Goal: Use online tool/utility: Utilize a website feature to perform a specific function

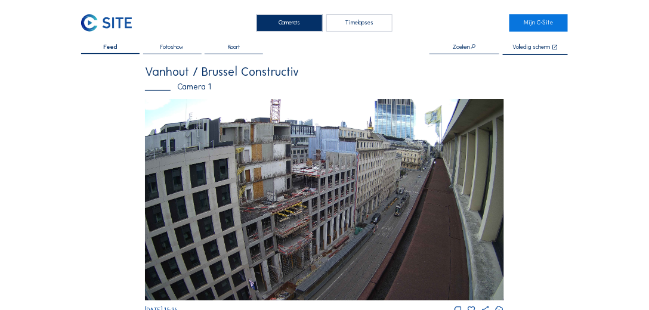
click at [362, 27] on div "Timelapses" at bounding box center [359, 22] width 66 height 17
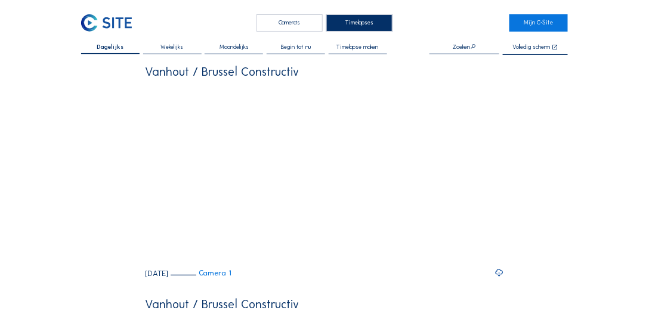
scroll to position [34, 0]
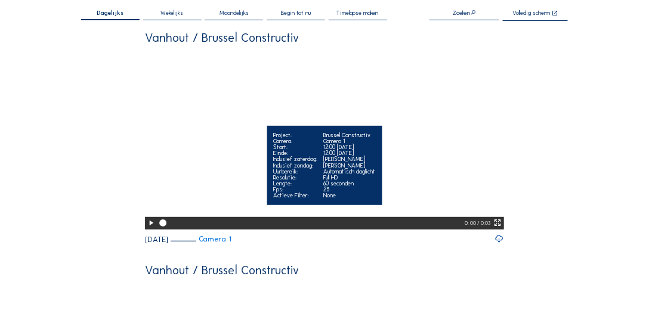
click at [150, 228] on icon at bounding box center [151, 223] width 8 height 10
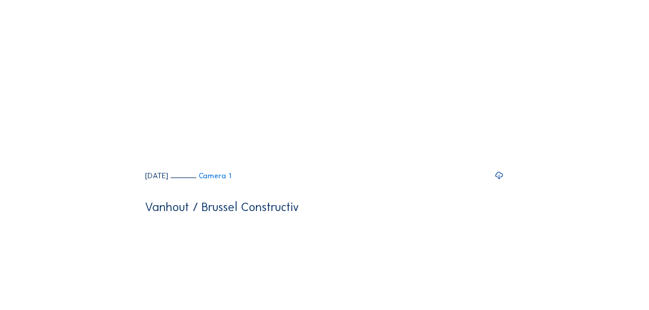
scroll to position [340, 0]
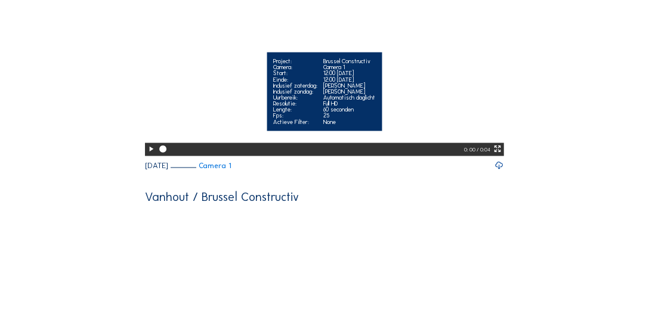
click at [148, 154] on icon at bounding box center [151, 149] width 8 height 10
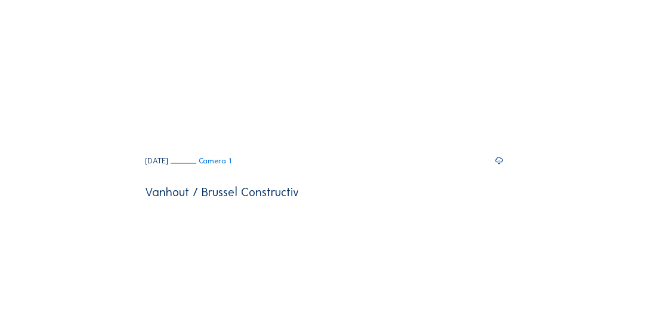
scroll to position [579, 0]
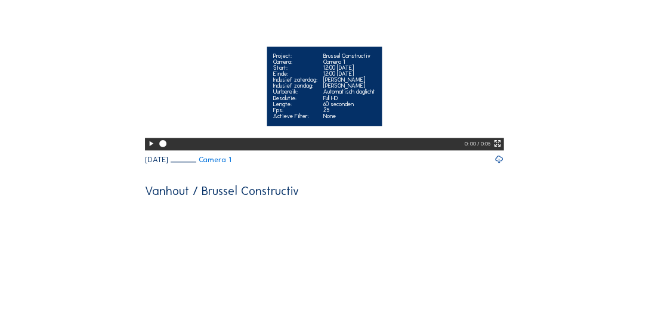
click at [150, 149] on icon at bounding box center [151, 144] width 8 height 10
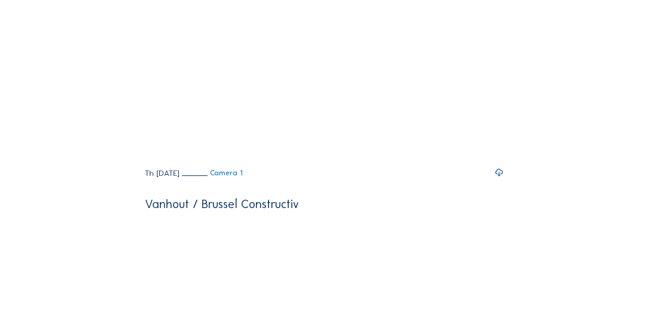
scroll to position [783, 0]
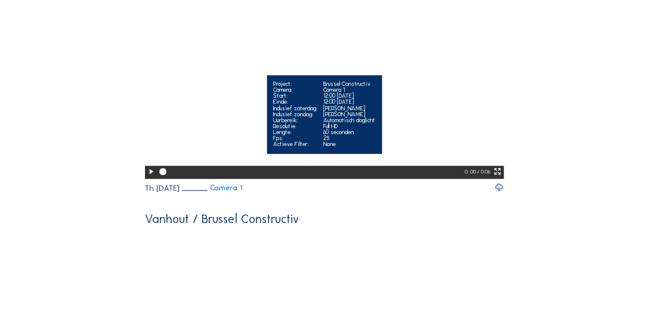
click at [148, 177] on icon at bounding box center [151, 172] width 8 height 10
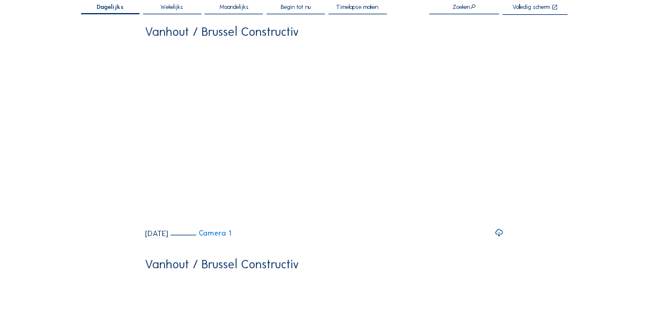
scroll to position [0, 0]
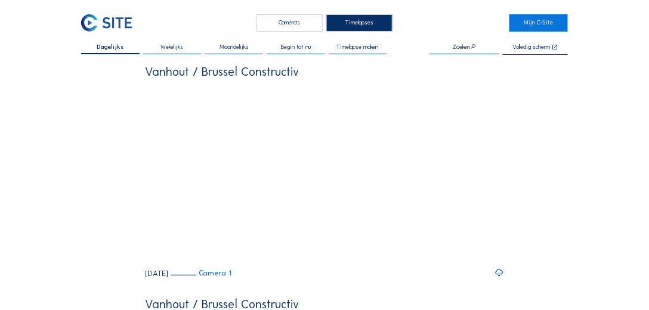
click at [368, 46] on span "Timelapse maken" at bounding box center [358, 47] width 42 height 6
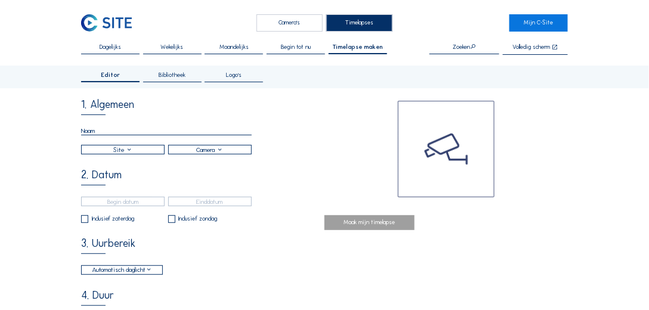
click at [107, 131] on input "text" at bounding box center [166, 130] width 170 height 9
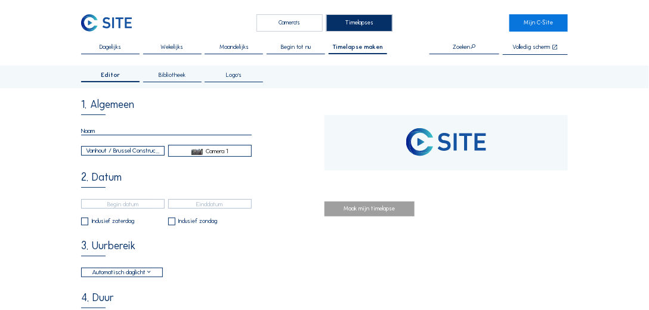
type input "[DATE] 11:40"
type input "22/09/2025 15:41"
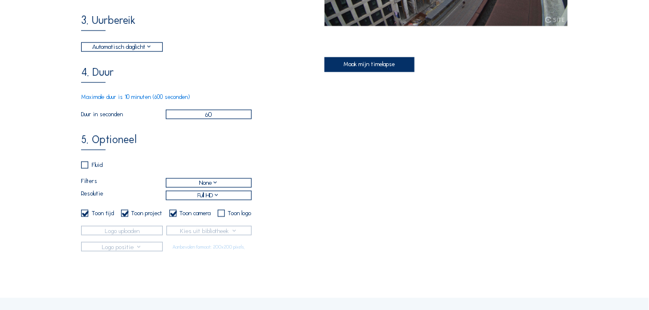
scroll to position [238, 0]
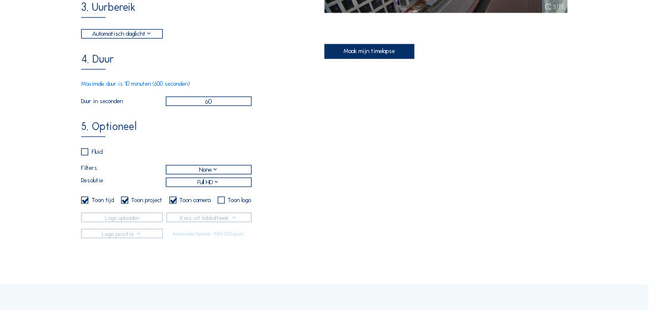
type input "22/9/2025 werfbezoek VCAL"
click at [85, 156] on input "checkbox" at bounding box center [85, 152] width 8 height 8
checkbox input "true"
checkbox input "false"
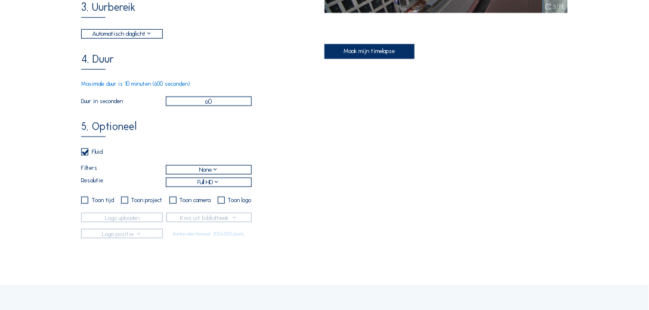
checkbox input "false"
click at [213, 184] on div "Full HD" at bounding box center [208, 183] width 22 height 10
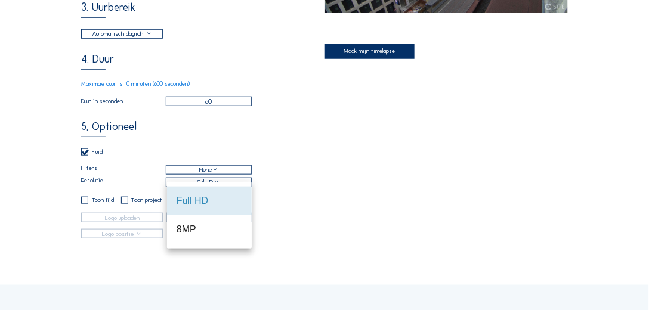
click at [315, 193] on div "5. Optioneel Fluid Filters None Resolutie Full HD Toon tijd Toon project Toon c…" at bounding box center [202, 180] width 243 height 117
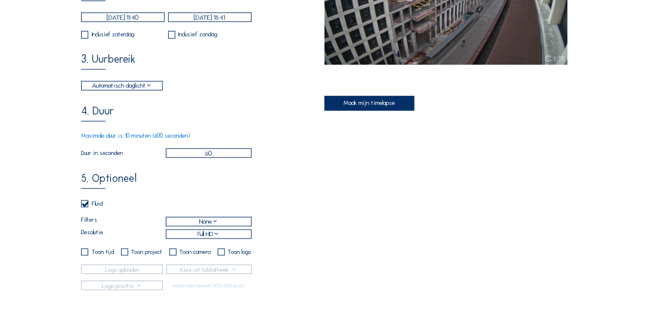
scroll to position [136, 0]
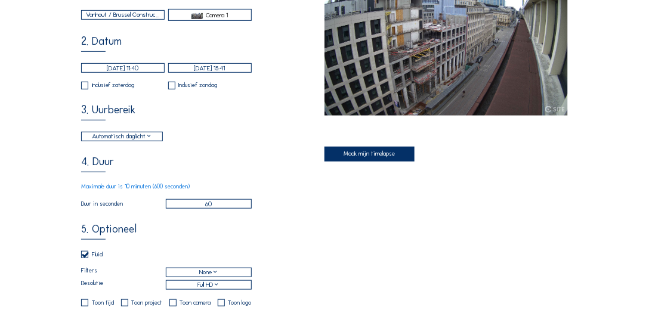
click at [373, 154] on div "Maak mijn timelapse" at bounding box center [369, 154] width 90 height 14
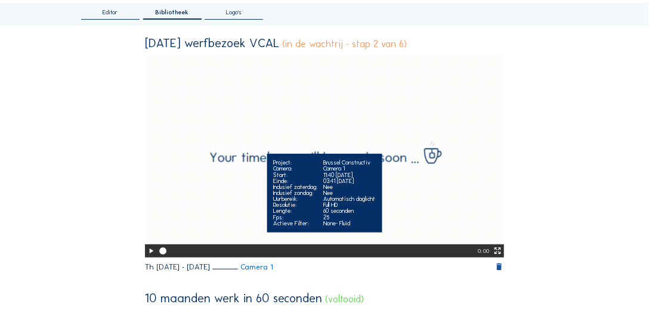
scroll to position [68, 0]
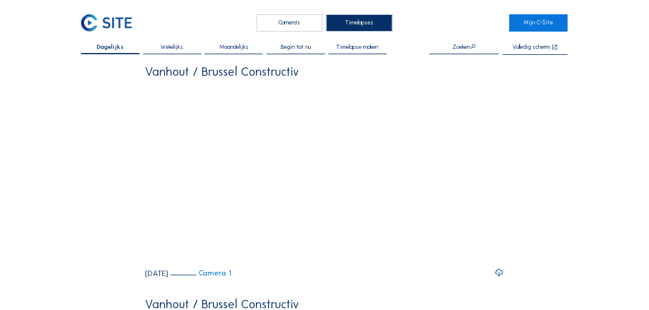
click at [364, 48] on span "Timelapse maken" at bounding box center [358, 47] width 42 height 6
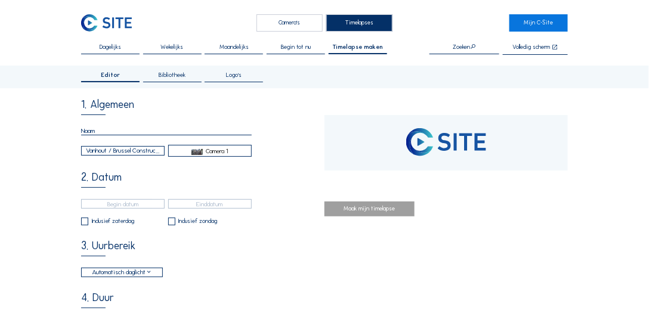
type input "[DATE] 11:40"
type input "22/09/2025 15:56"
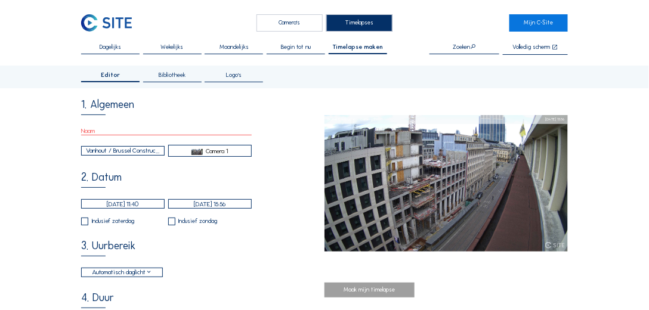
click at [113, 47] on span "Dagelijks" at bounding box center [110, 47] width 21 height 6
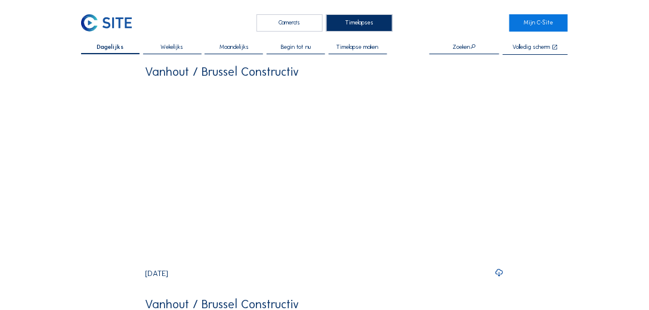
click at [170, 46] on span "Wekelijks" at bounding box center [172, 47] width 23 height 6
click at [366, 21] on div "Timelapses" at bounding box center [359, 22] width 66 height 17
click at [358, 48] on span "Timelapse maken" at bounding box center [358, 47] width 42 height 6
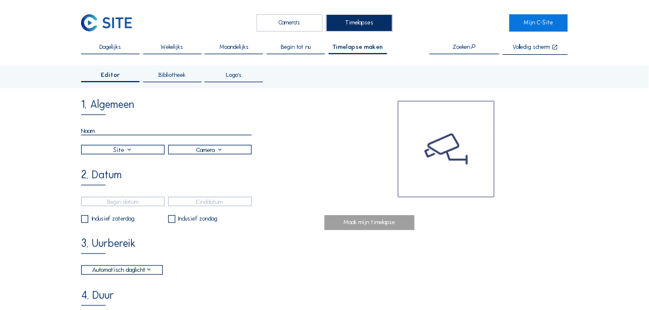
click at [176, 75] on span "Bibliotheek" at bounding box center [172, 75] width 27 height 6
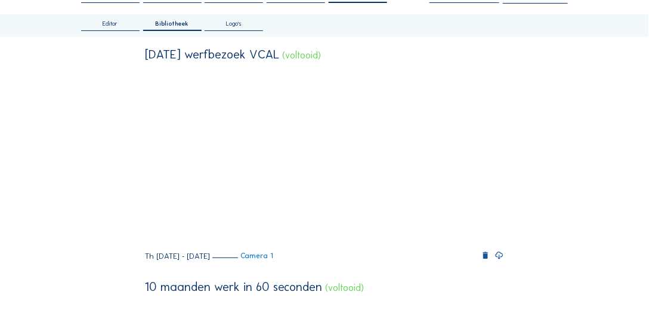
scroll to position [34, 0]
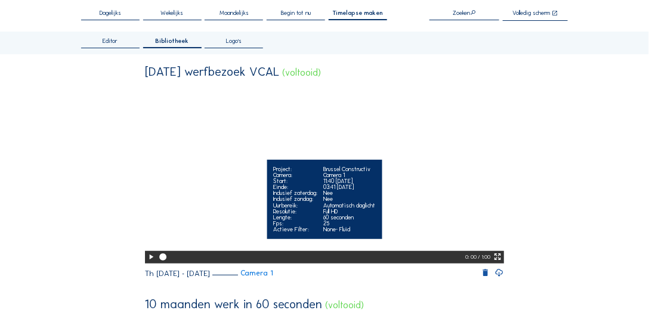
click at [150, 262] on icon at bounding box center [151, 257] width 8 height 10
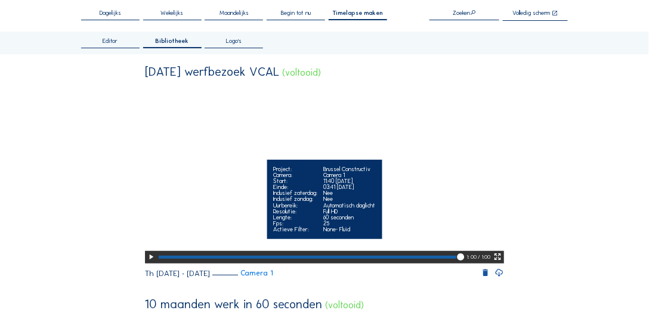
click at [464, 262] on icon at bounding box center [460, 257] width 8 height 9
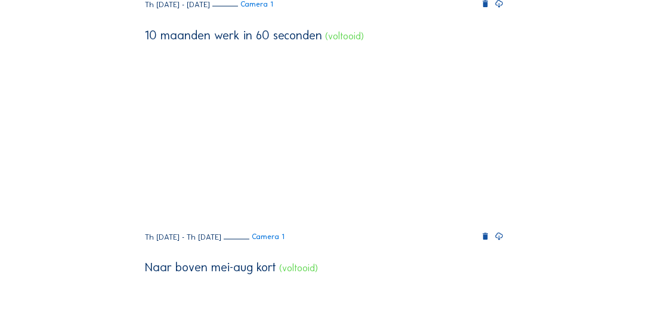
scroll to position [306, 0]
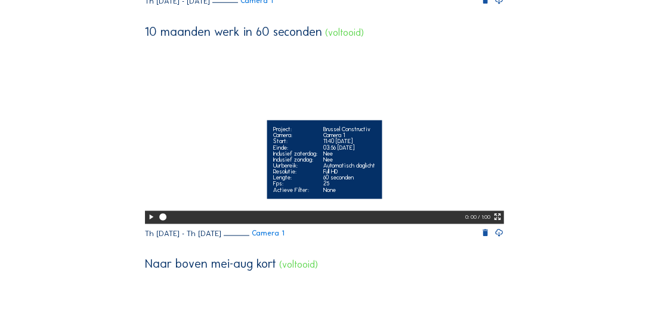
click at [149, 222] on icon at bounding box center [151, 217] width 8 height 10
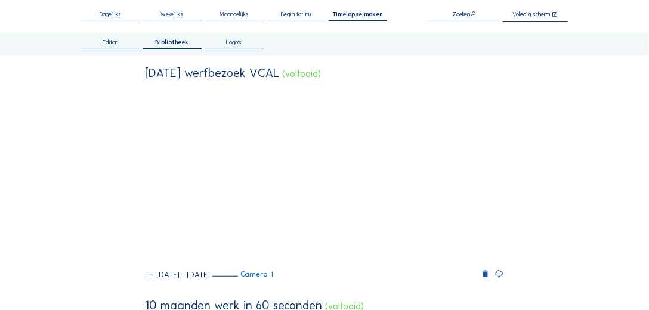
scroll to position [0, 0]
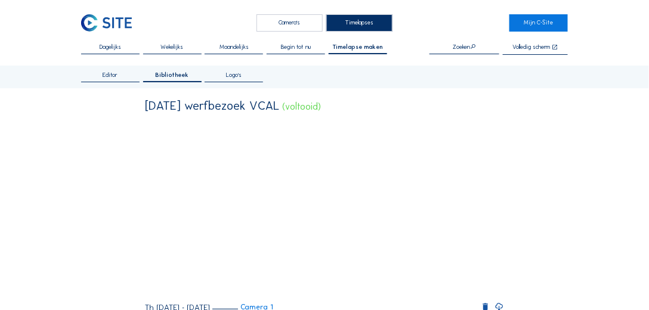
click at [102, 75] on div "Editor" at bounding box center [110, 77] width 58 height 10
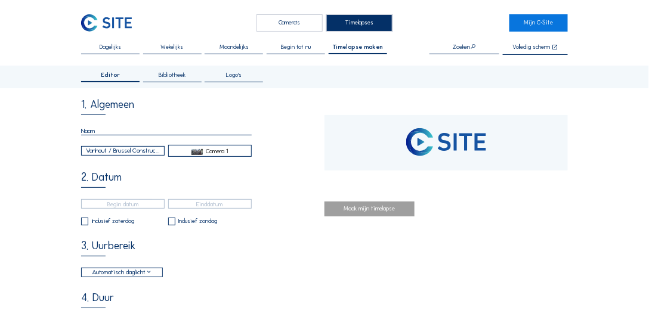
click at [166, 77] on span "Bibliotheek" at bounding box center [172, 75] width 27 height 6
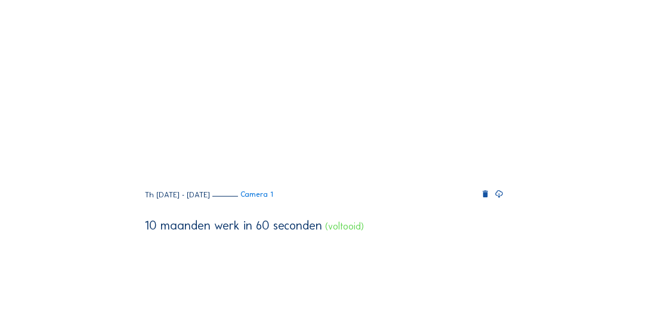
scroll to position [204, 0]
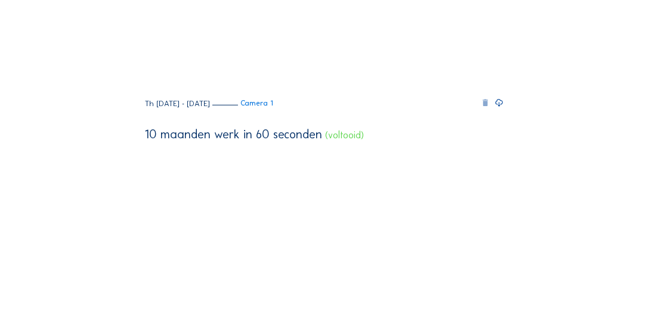
click at [486, 108] on icon at bounding box center [485, 103] width 9 height 10
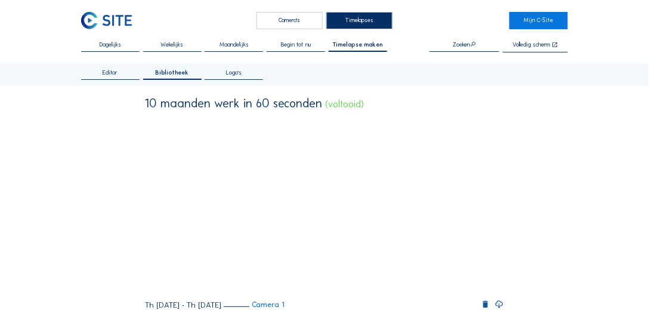
scroll to position [0, 0]
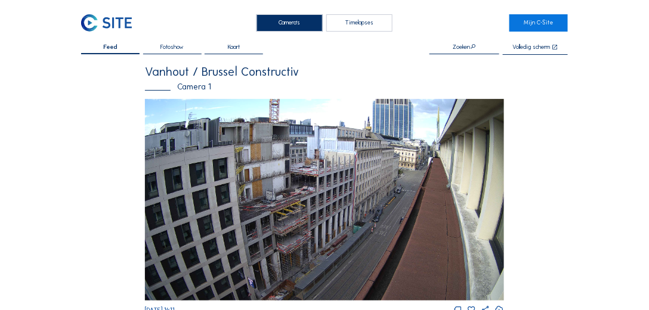
click at [363, 21] on div "Timelapses" at bounding box center [359, 22] width 66 height 17
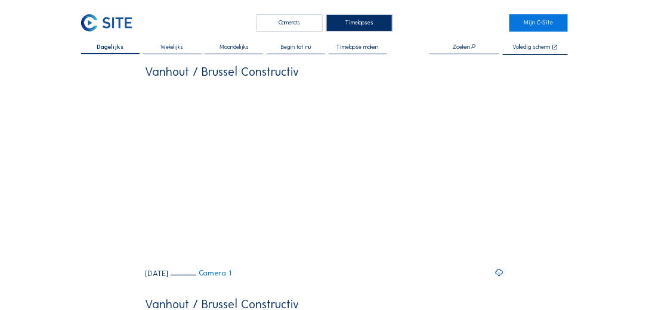
click at [358, 45] on span "Timelapse maken" at bounding box center [358, 47] width 42 height 6
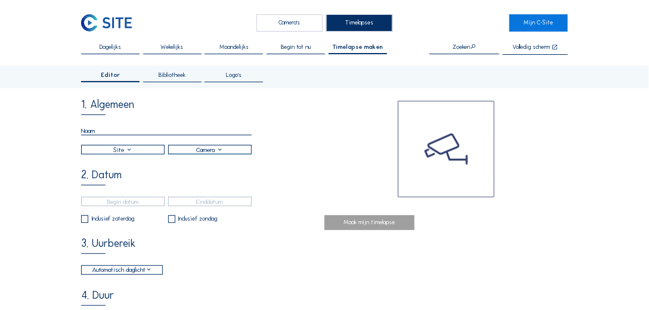
click at [113, 129] on input "text" at bounding box center [166, 130] width 170 height 9
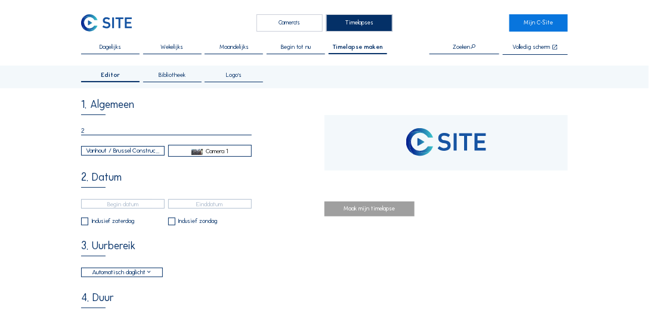
type input "22"
type input "[DATE] 11:40"
type input "[DATE] 16:11"
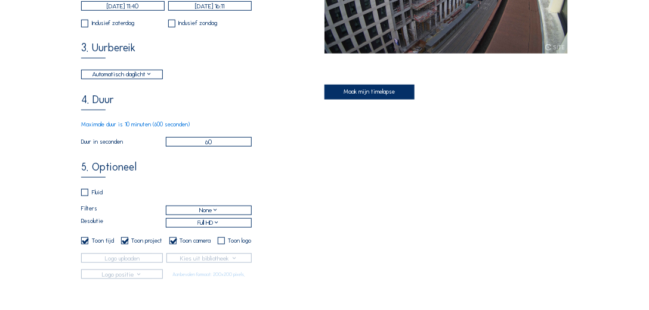
scroll to position [170, 0]
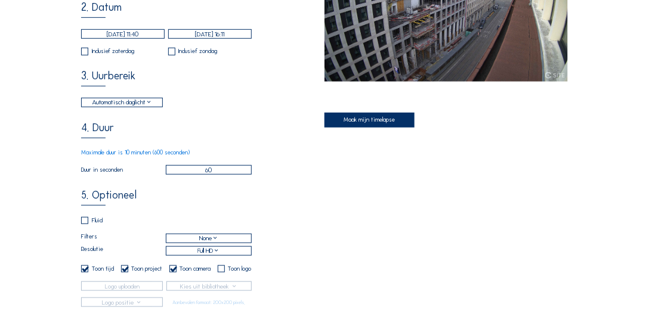
type input "22/09"
click at [379, 117] on div "Maak mijn timelapse" at bounding box center [369, 120] width 90 height 14
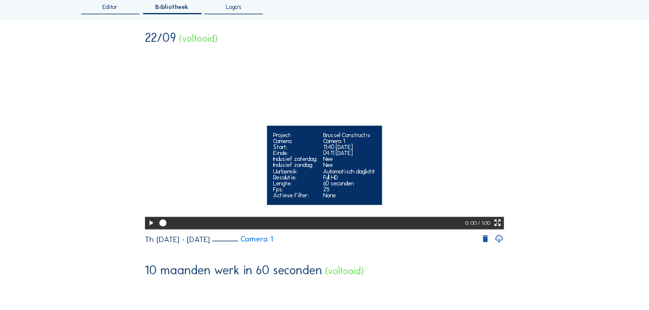
scroll to position [68, 0]
click at [147, 228] on icon at bounding box center [151, 223] width 8 height 10
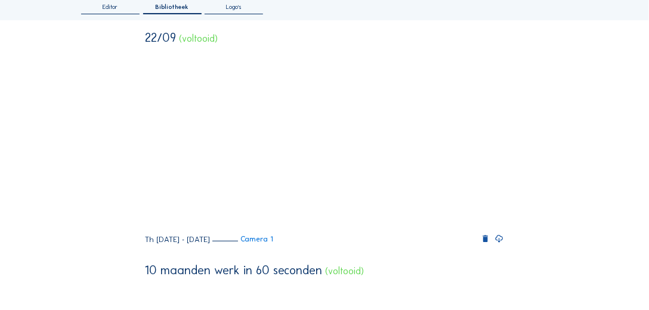
click at [502, 244] on icon at bounding box center [499, 239] width 9 height 11
